Goal: Information Seeking & Learning: Learn about a topic

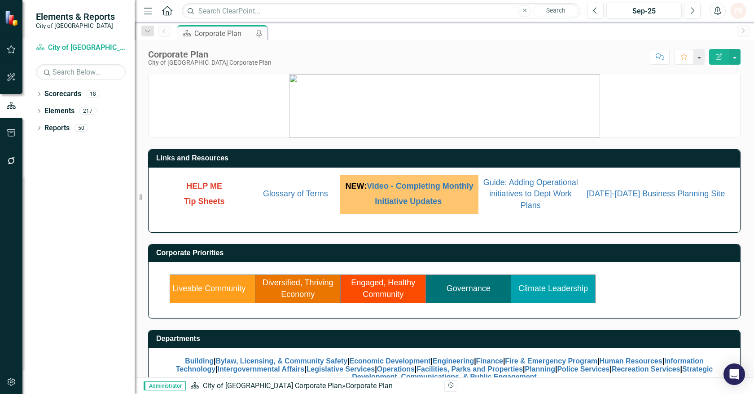
click at [302, 286] on link "Diversified, Thriving Economy" at bounding box center [298, 288] width 71 height 21
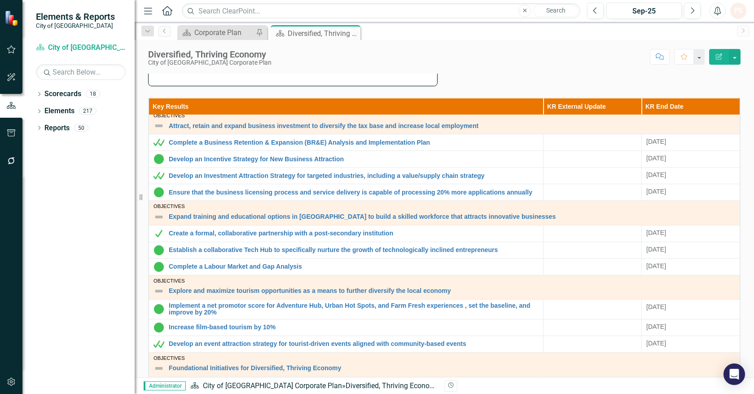
scroll to position [277, 0]
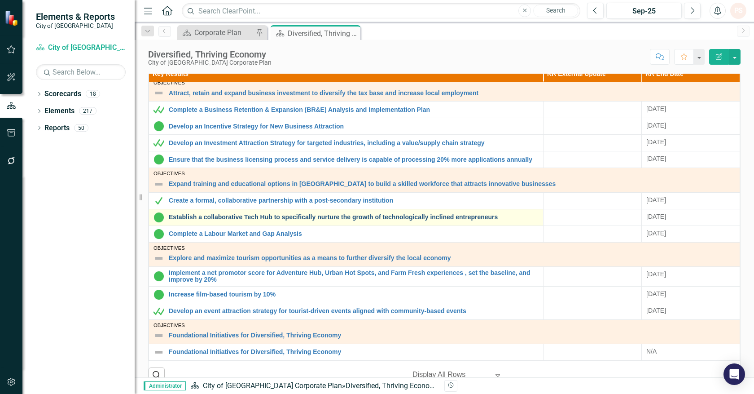
click at [333, 217] on link "Establish a collaborative Tech Hub to specifically nurture the growth of techno…" at bounding box center [354, 217] width 370 height 7
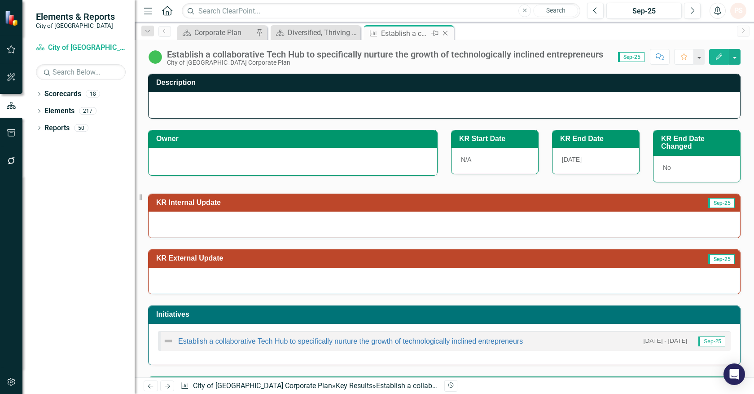
click at [447, 31] on icon at bounding box center [445, 33] width 5 height 5
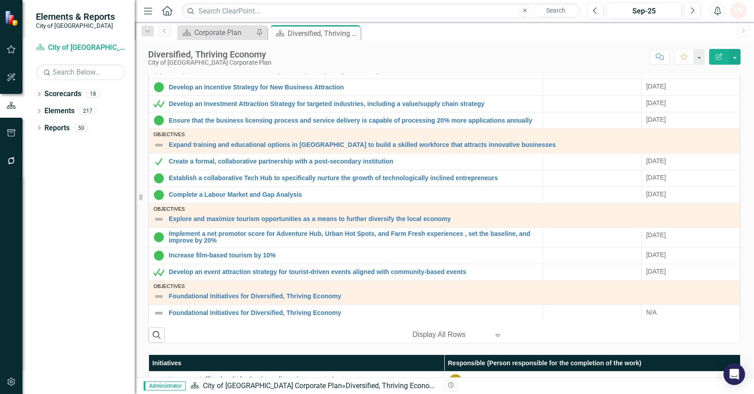
scroll to position [321, 0]
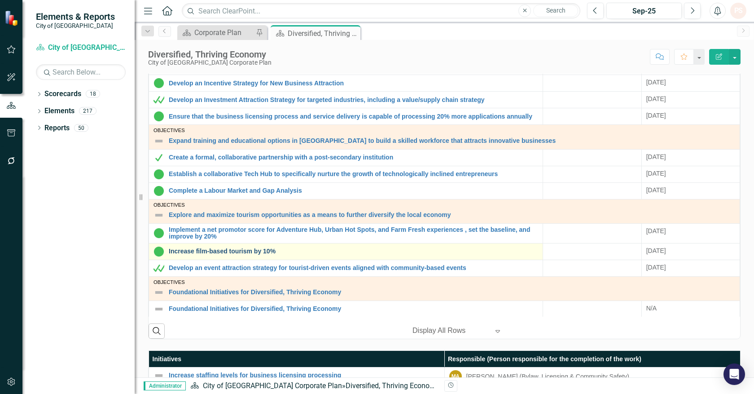
click at [233, 249] on link "Increase film-based tourism by 10%" at bounding box center [353, 251] width 369 height 7
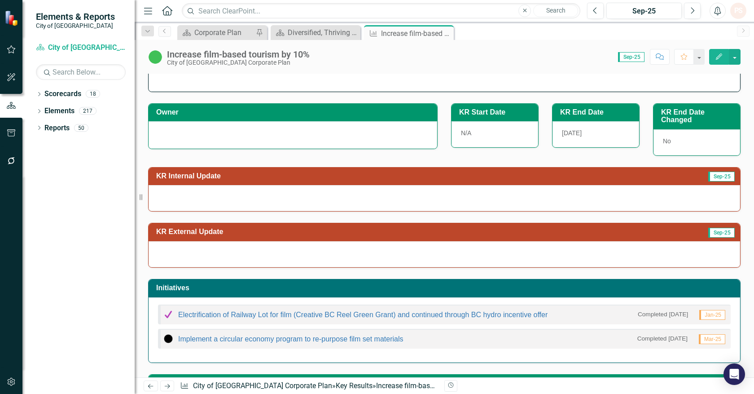
scroll to position [18, 0]
